Goal: Obtain resource: Download file/media

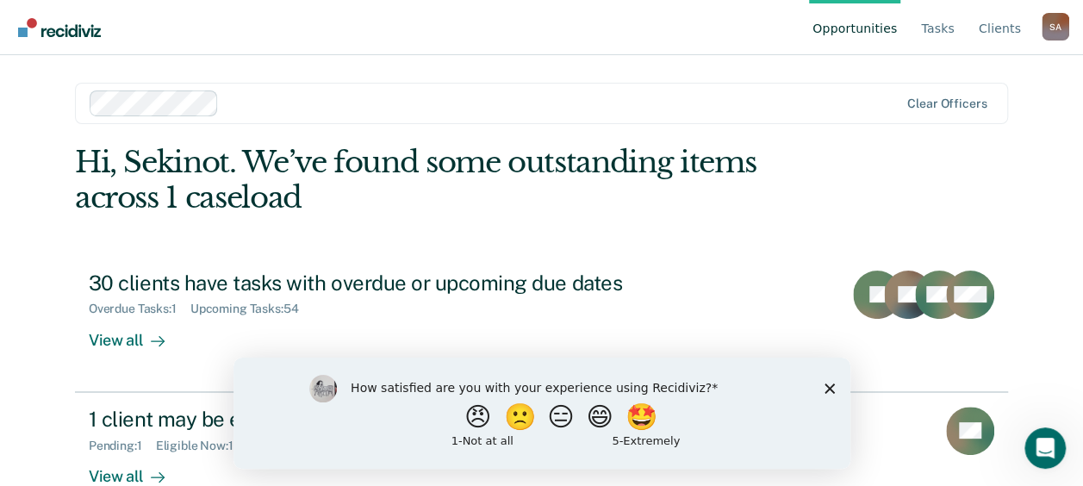
click at [826, 382] on div "How satisfied are you with your experience using Recidiviz? 😠 🙁 😑 😄 🤩 1 - Not a…" at bounding box center [541, 412] width 617 height 111
drag, startPoint x: 832, startPoint y: 389, endPoint x: 1056, endPoint y: 745, distance: 421.3
click at [832, 389] on icon "Close survey" at bounding box center [829, 388] width 10 height 10
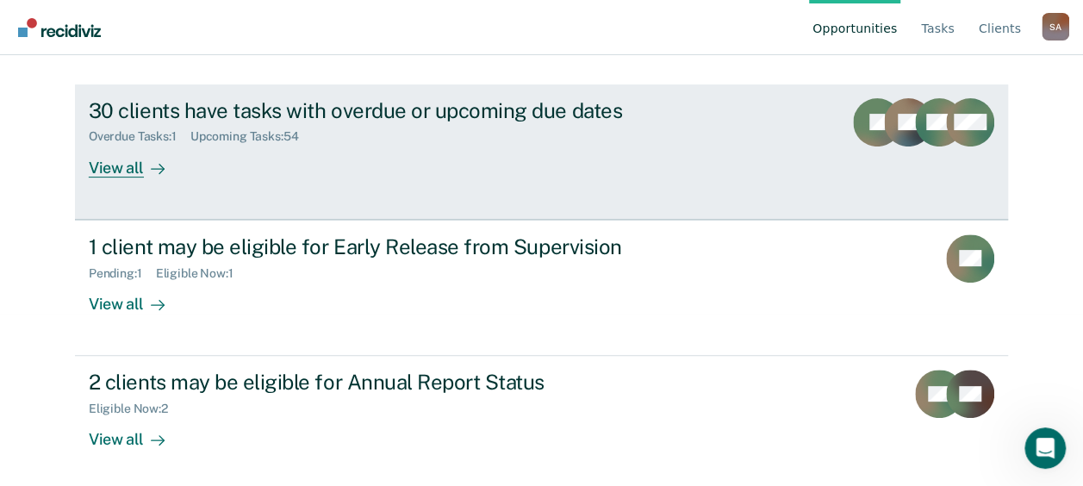
scroll to position [176, 0]
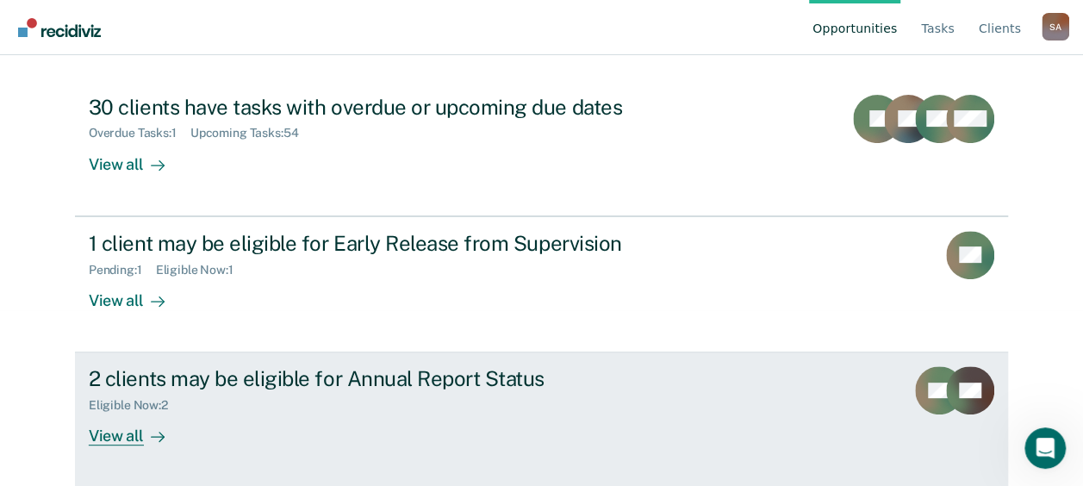
click at [109, 438] on div "View all" at bounding box center [137, 430] width 97 height 34
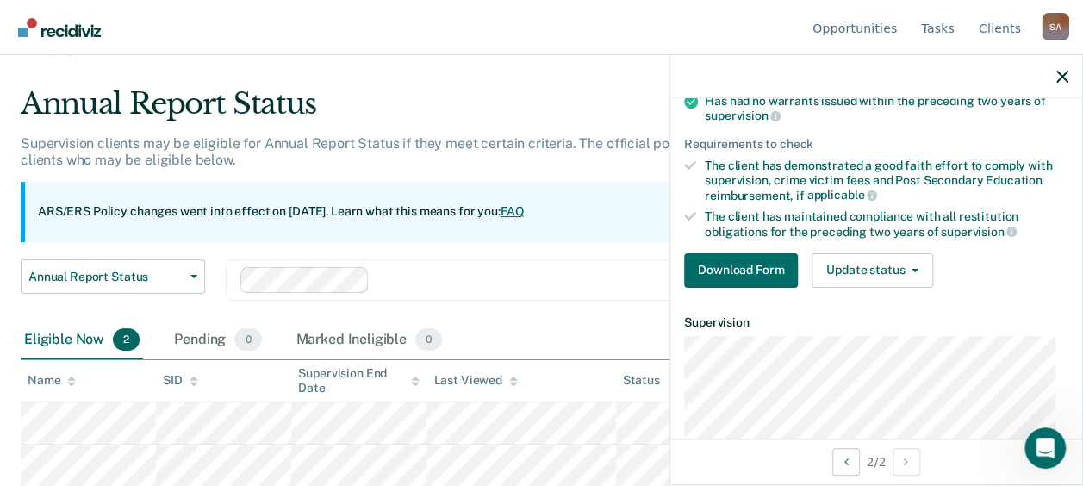
scroll to position [340, 0]
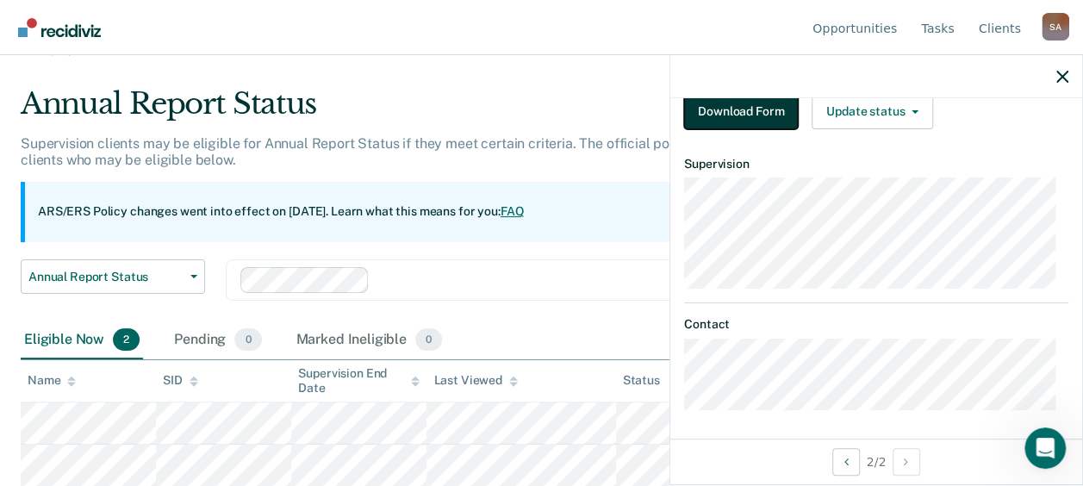
click at [760, 110] on button "Download Form" at bounding box center [741, 112] width 114 height 34
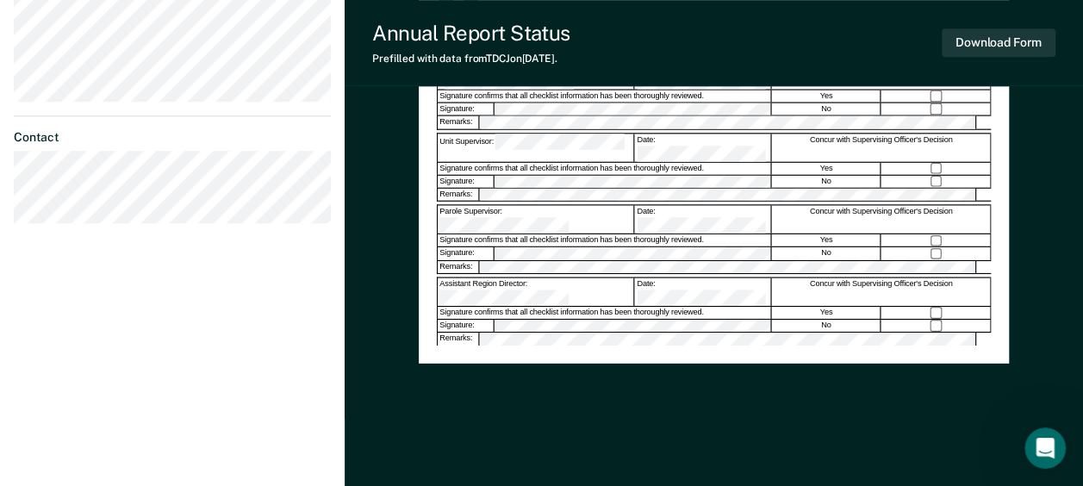
scroll to position [560, 0]
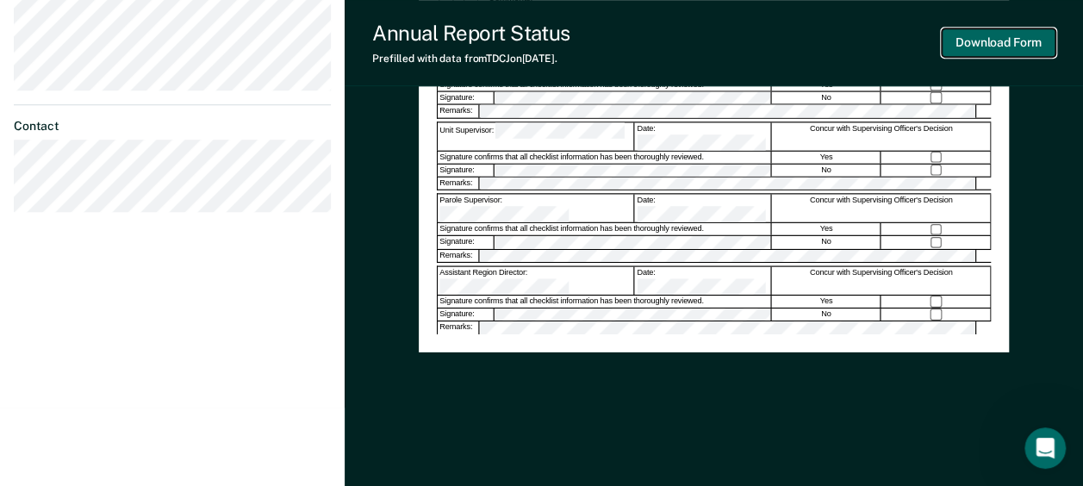
click at [987, 41] on button "Download Form" at bounding box center [999, 42] width 114 height 28
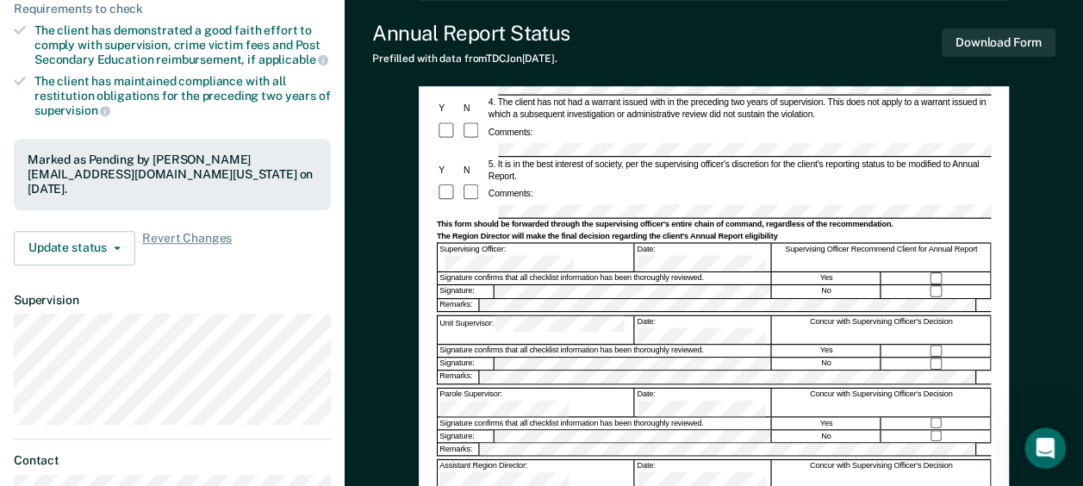
scroll to position [0, 0]
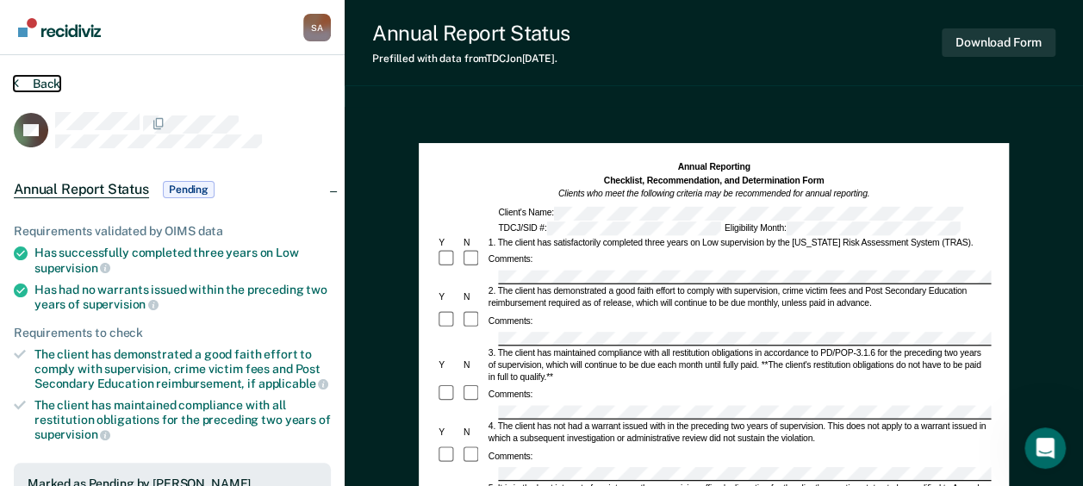
click at [16, 85] on icon at bounding box center [16, 83] width 5 height 14
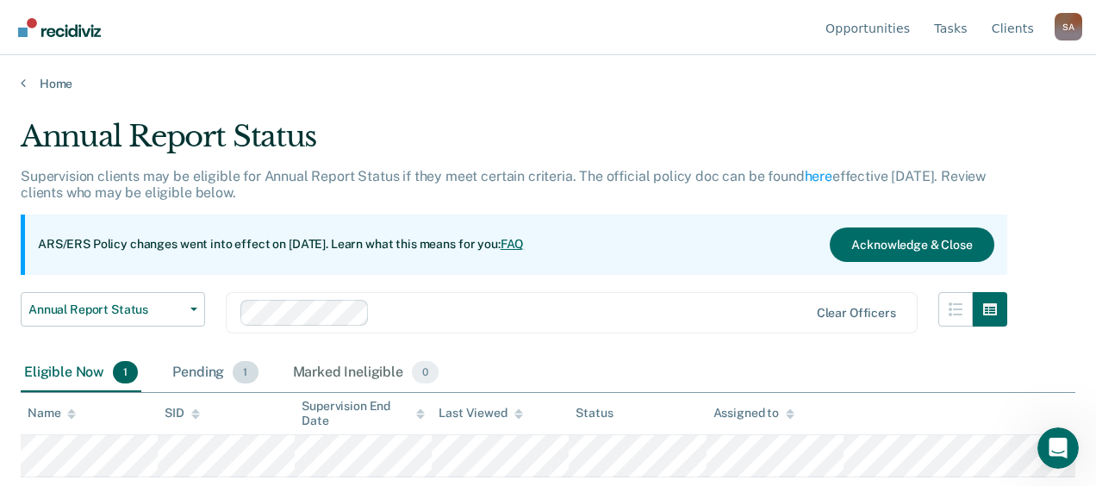
click at [193, 367] on div "Pending 1" at bounding box center [215, 373] width 92 height 38
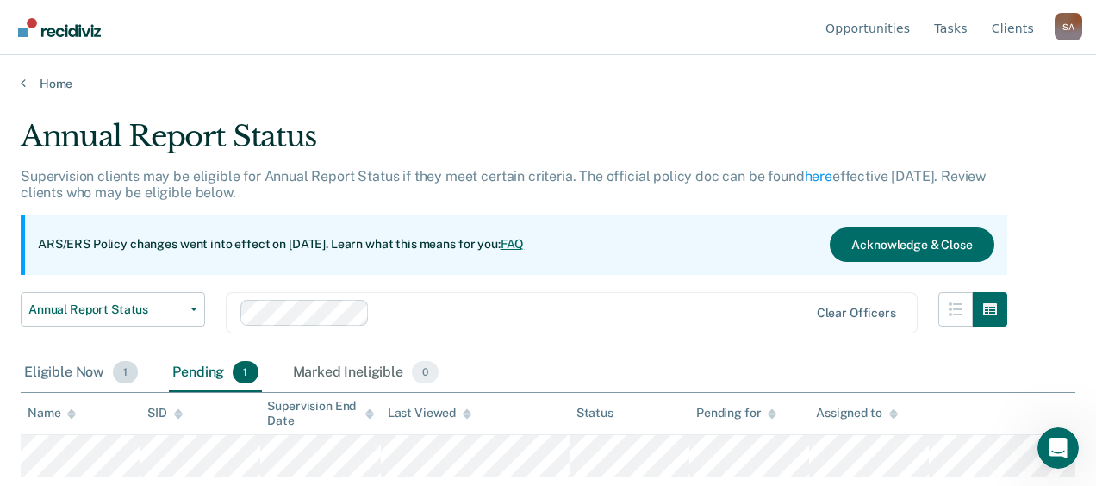
click at [62, 371] on div "Eligible Now 1" at bounding box center [81, 373] width 121 height 38
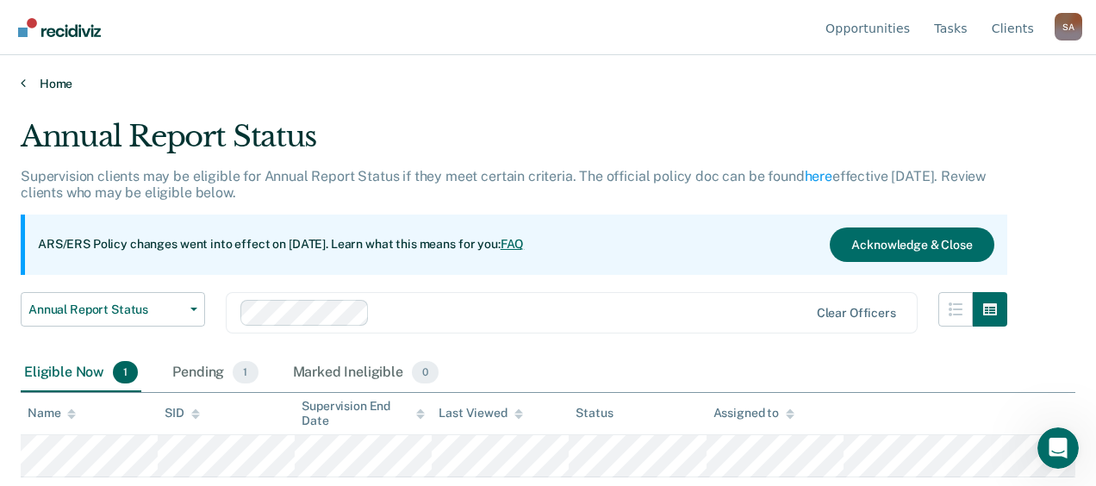
click at [22, 85] on icon at bounding box center [23, 83] width 5 height 14
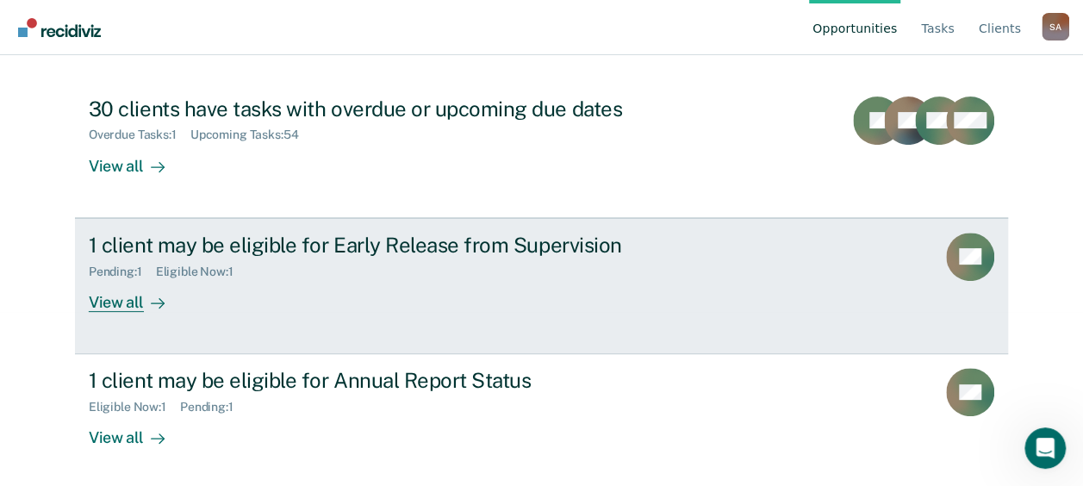
scroll to position [176, 0]
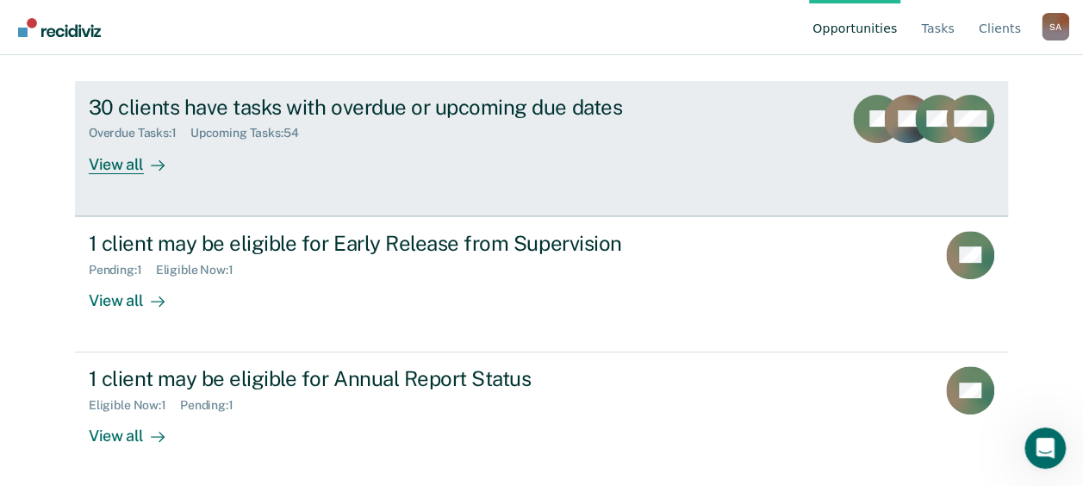
click at [112, 159] on div "View all" at bounding box center [137, 157] width 97 height 34
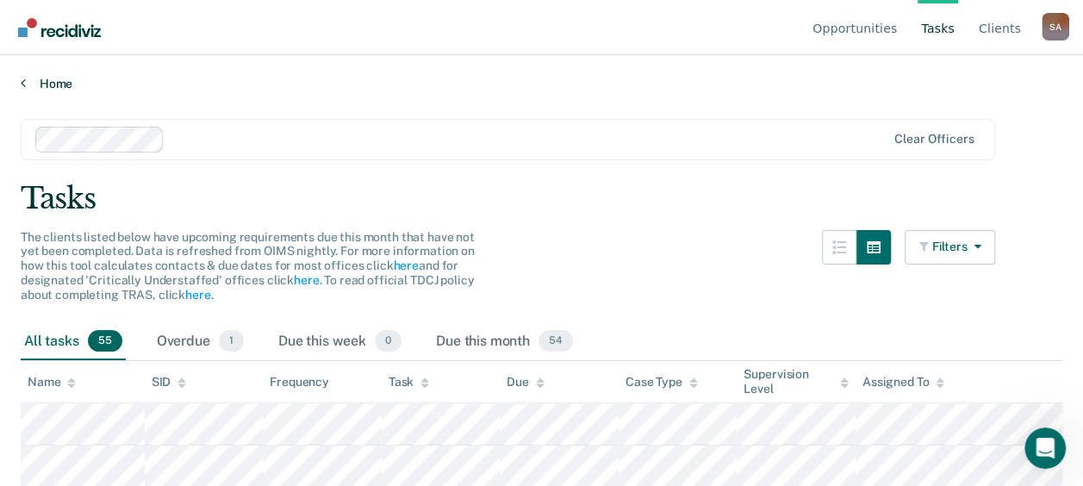
click at [25, 84] on icon at bounding box center [23, 83] width 5 height 14
